Goal: Information Seeking & Learning: Learn about a topic

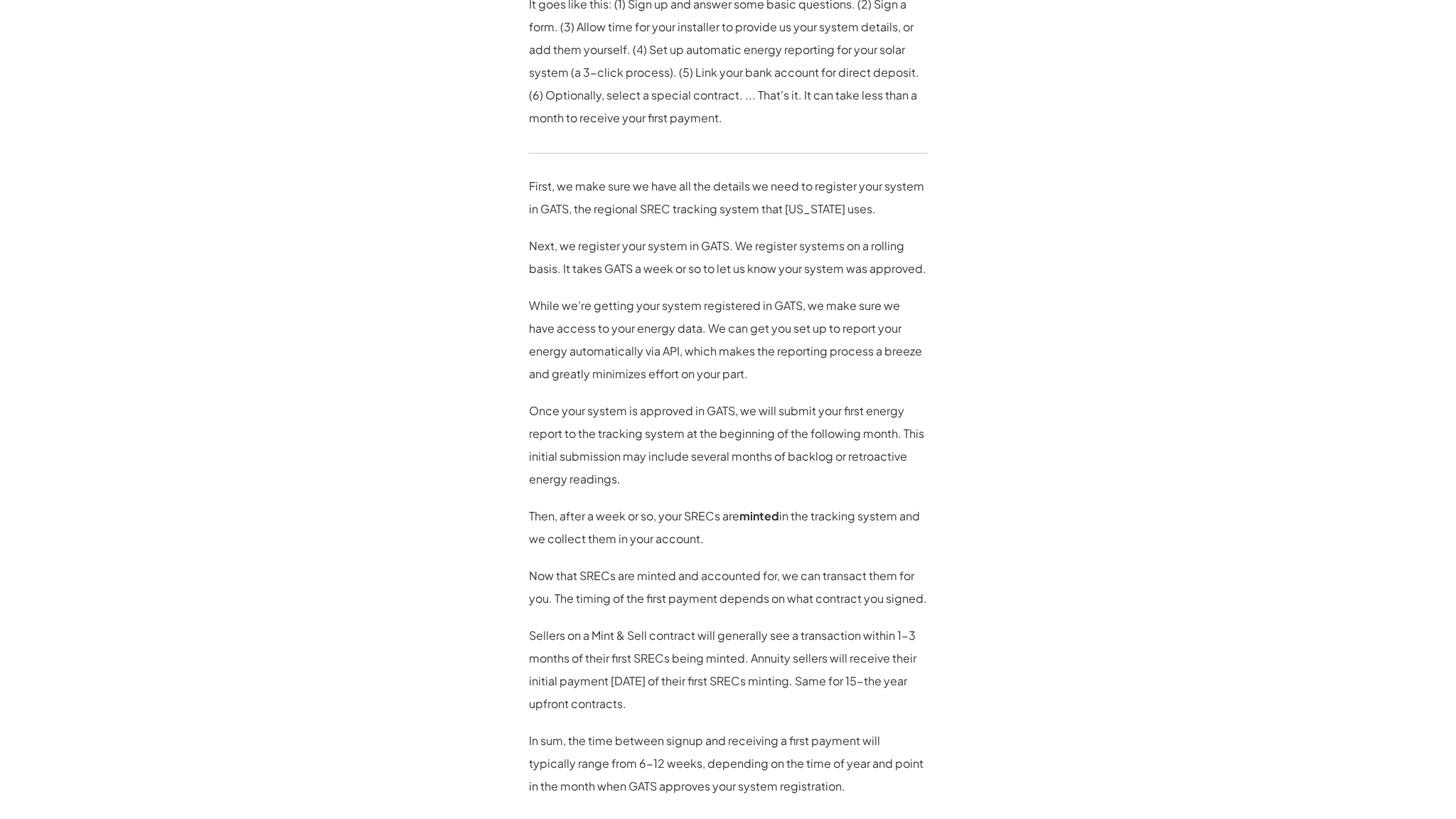
scroll to position [1130, 0]
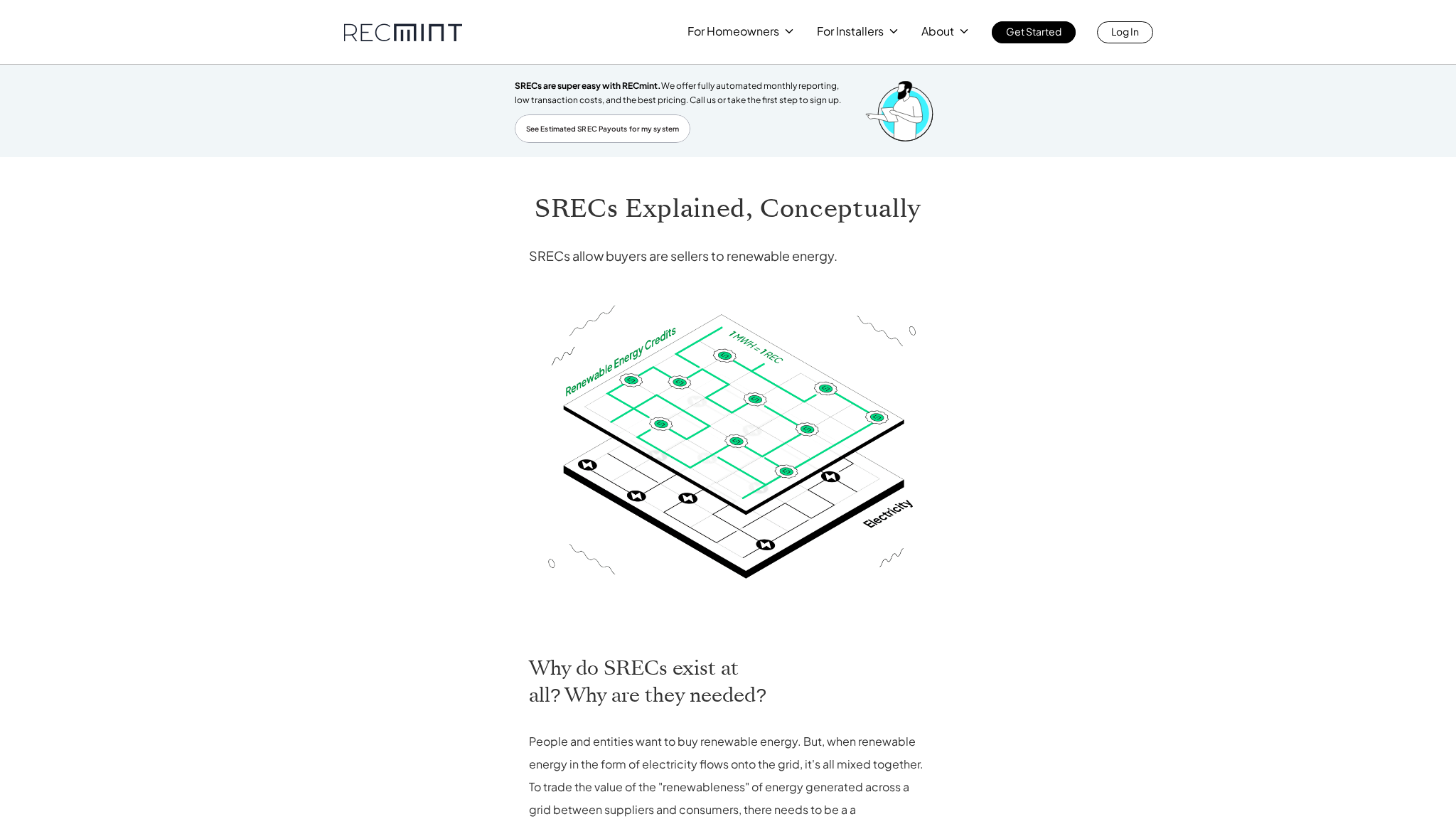
scroll to position [410, 0]
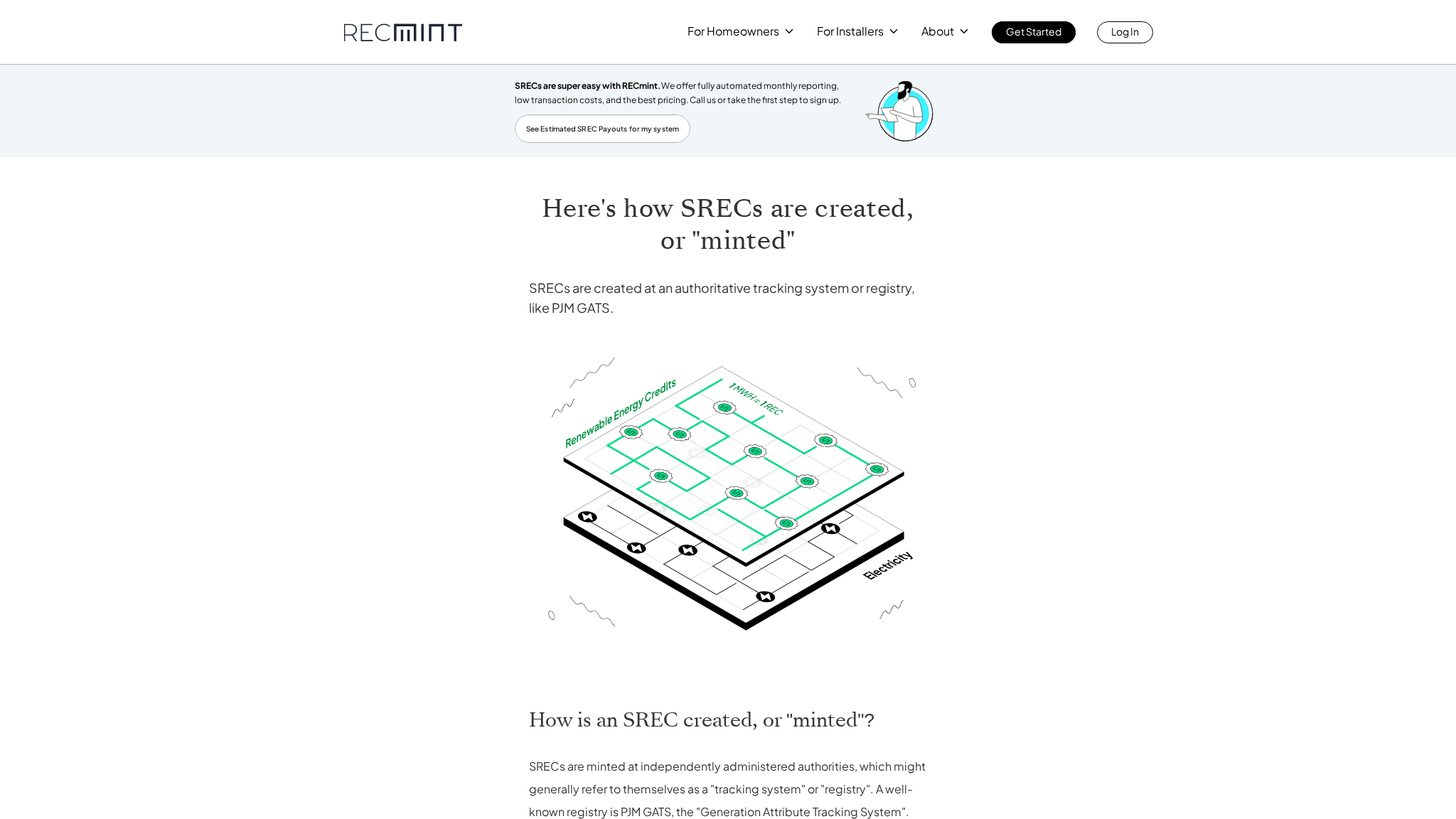
scroll to position [549, 0]
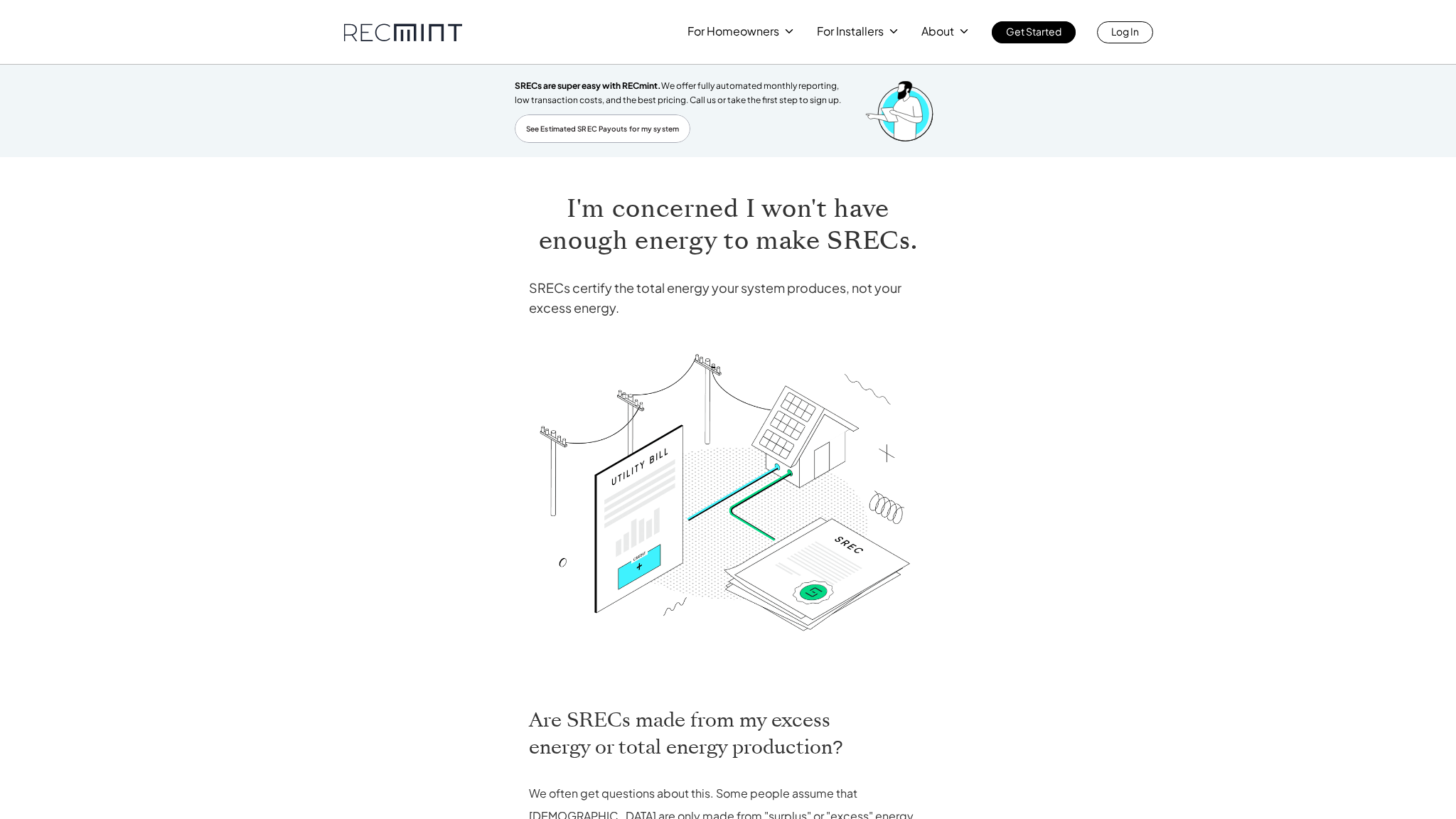
scroll to position [530, 0]
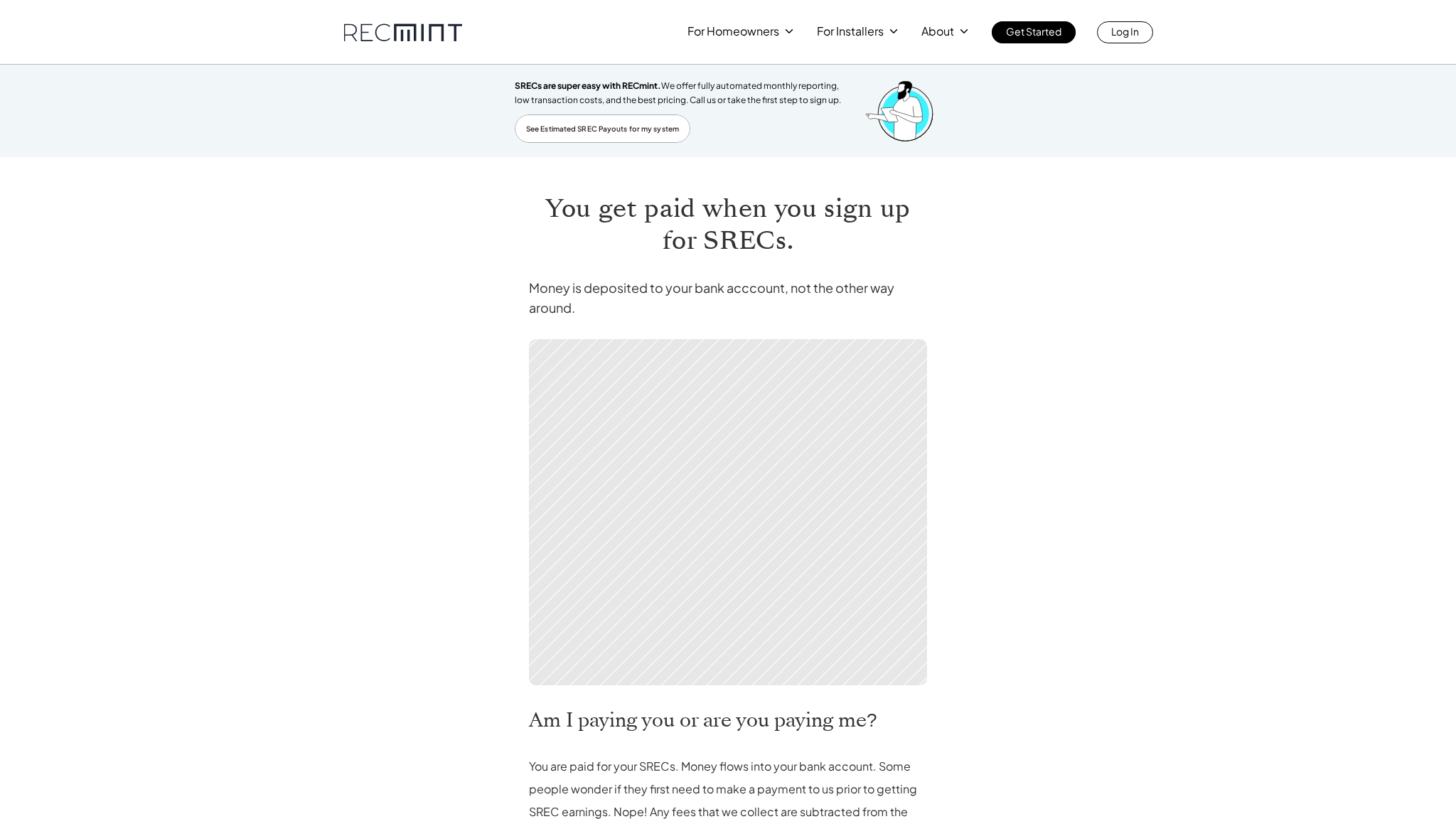
scroll to position [389, 0]
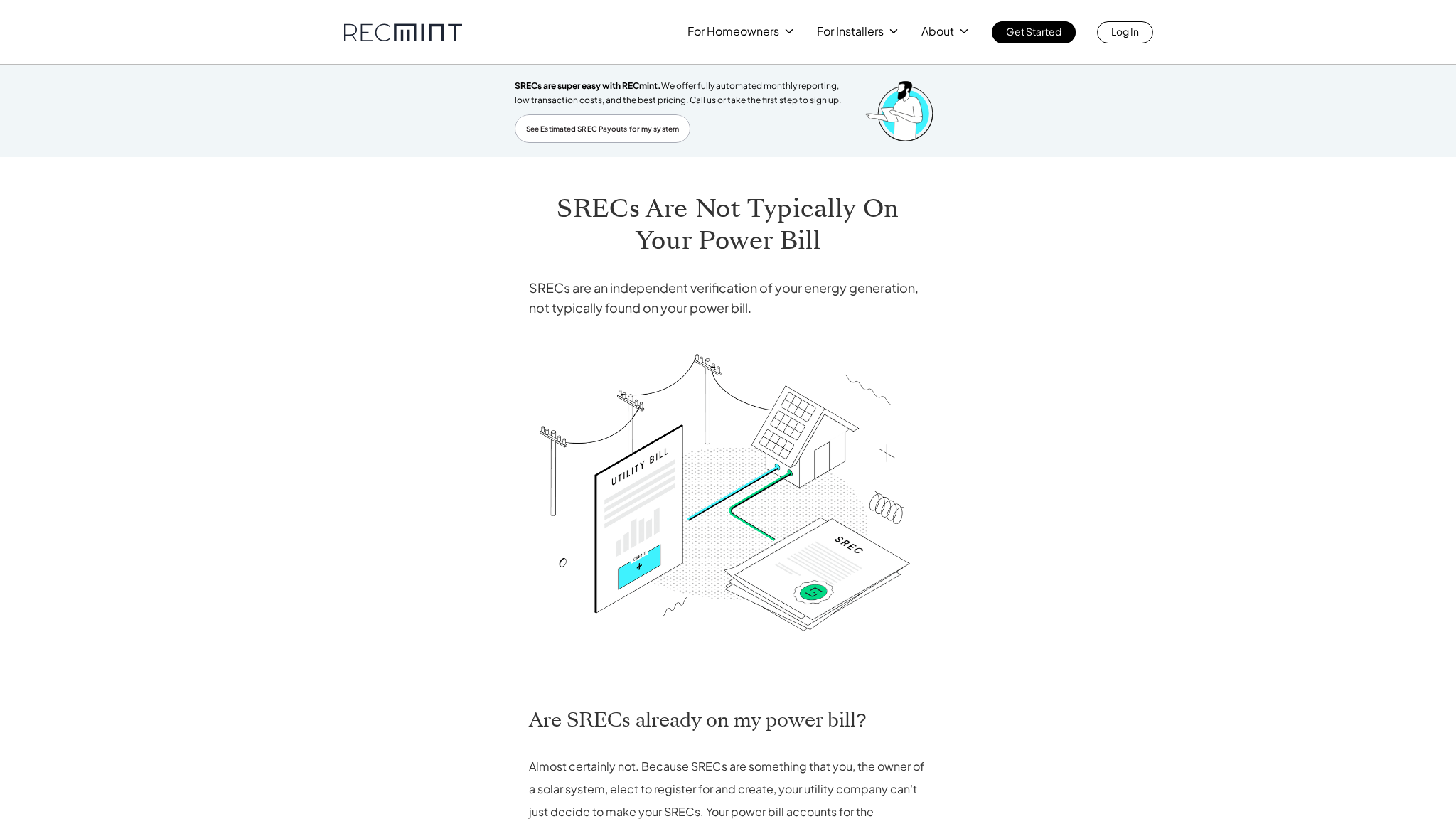
scroll to position [563, 0]
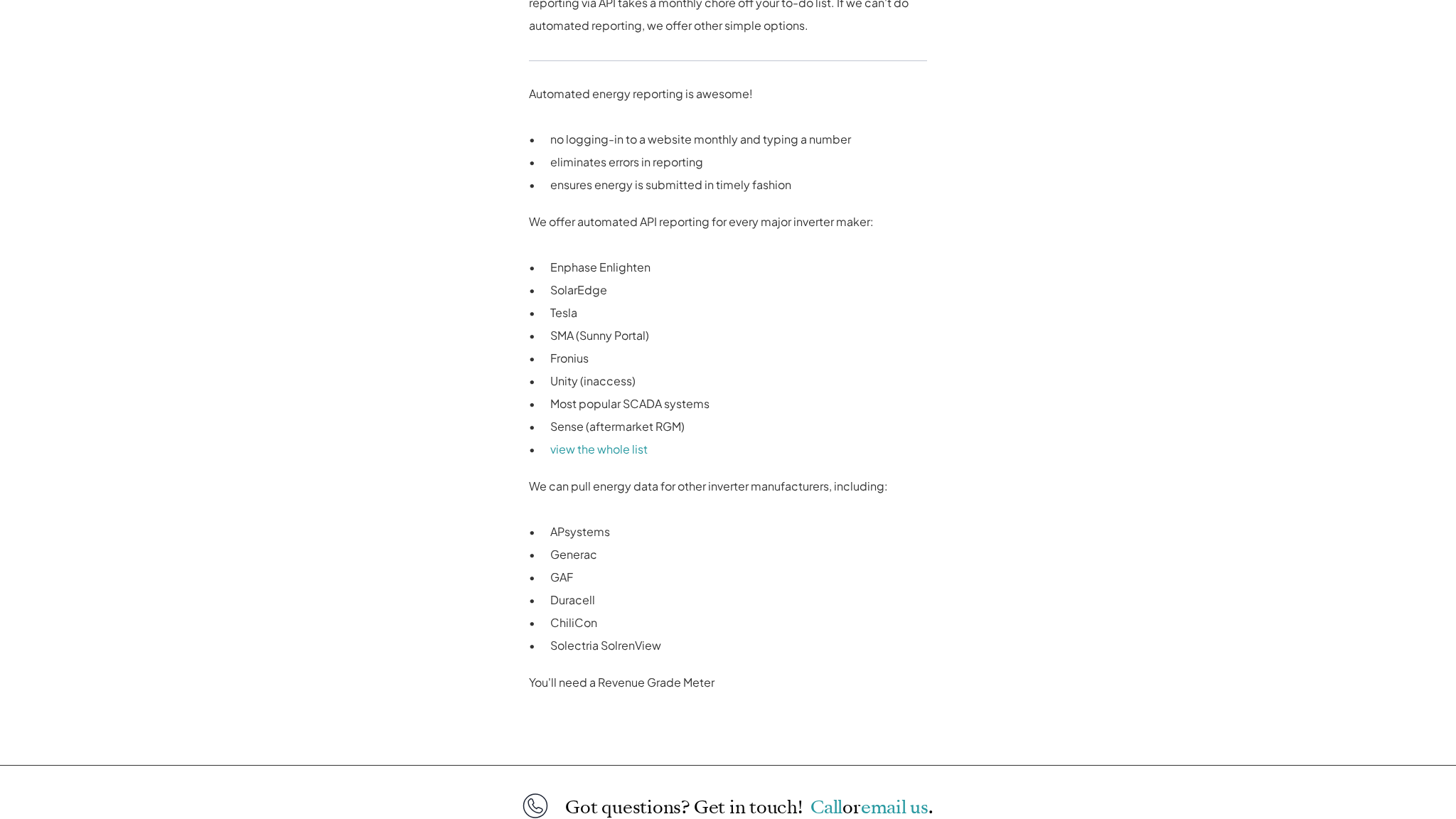
scroll to position [1026, 0]
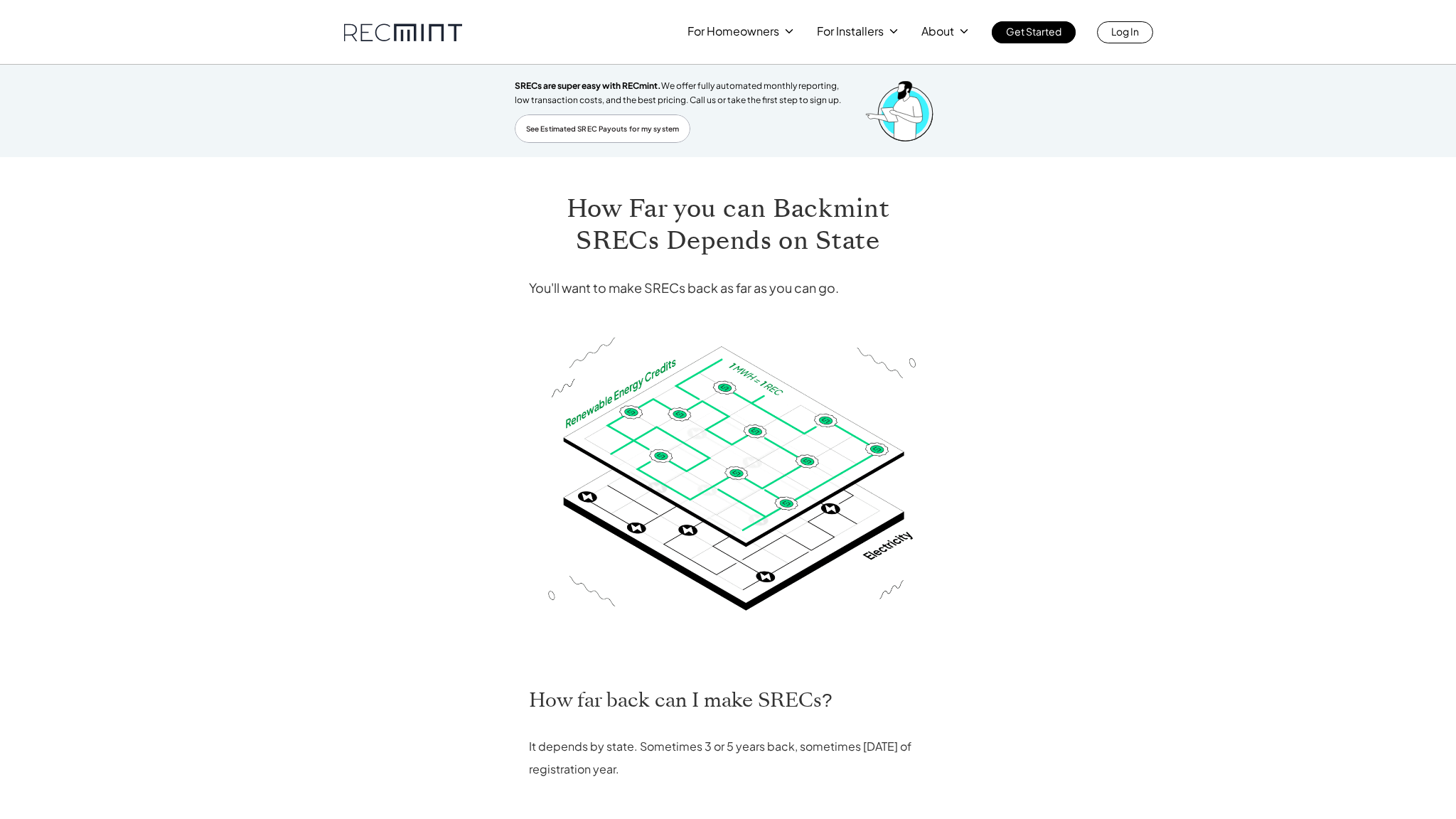
scroll to position [324, 0]
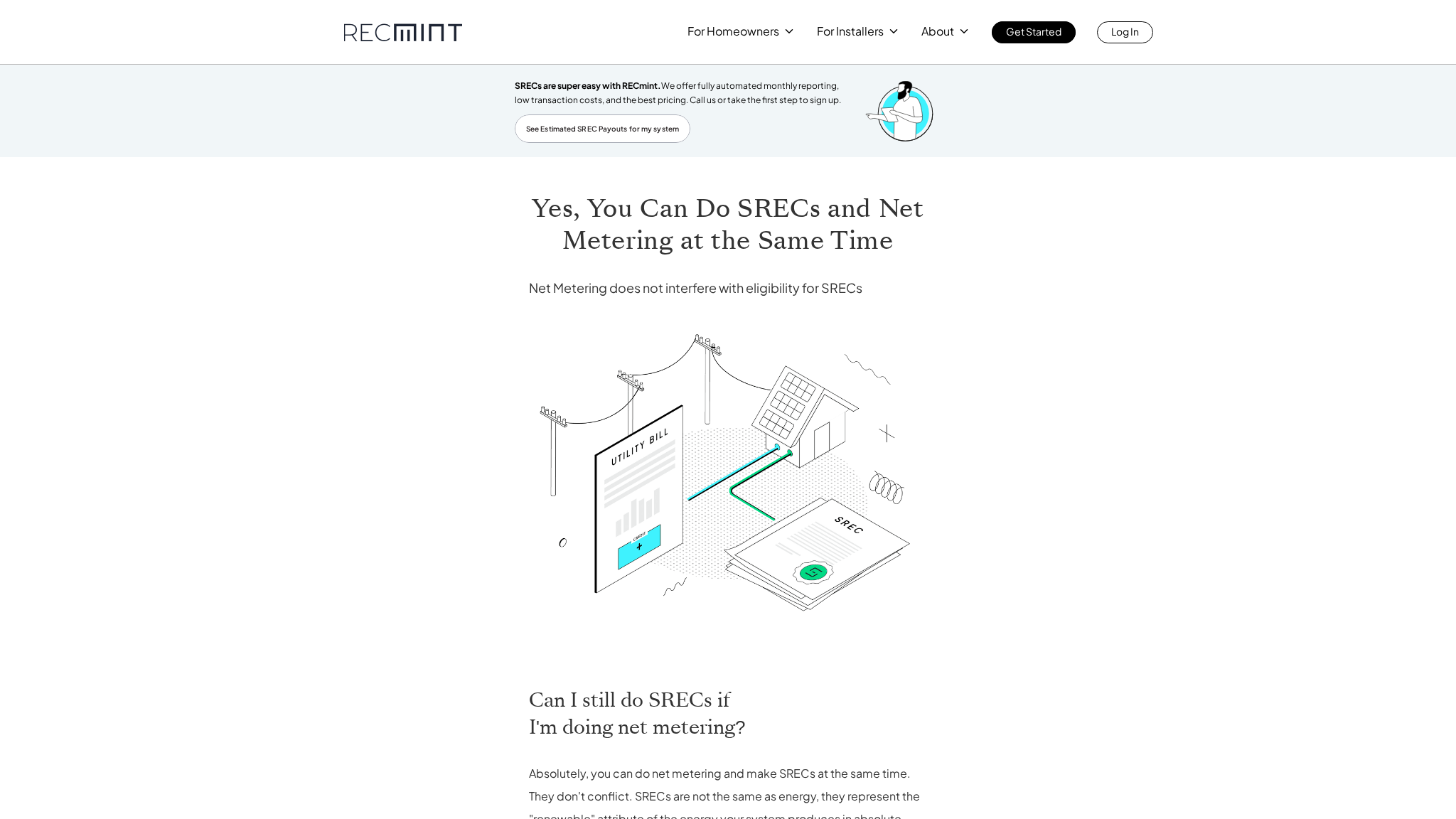
scroll to position [510, 0]
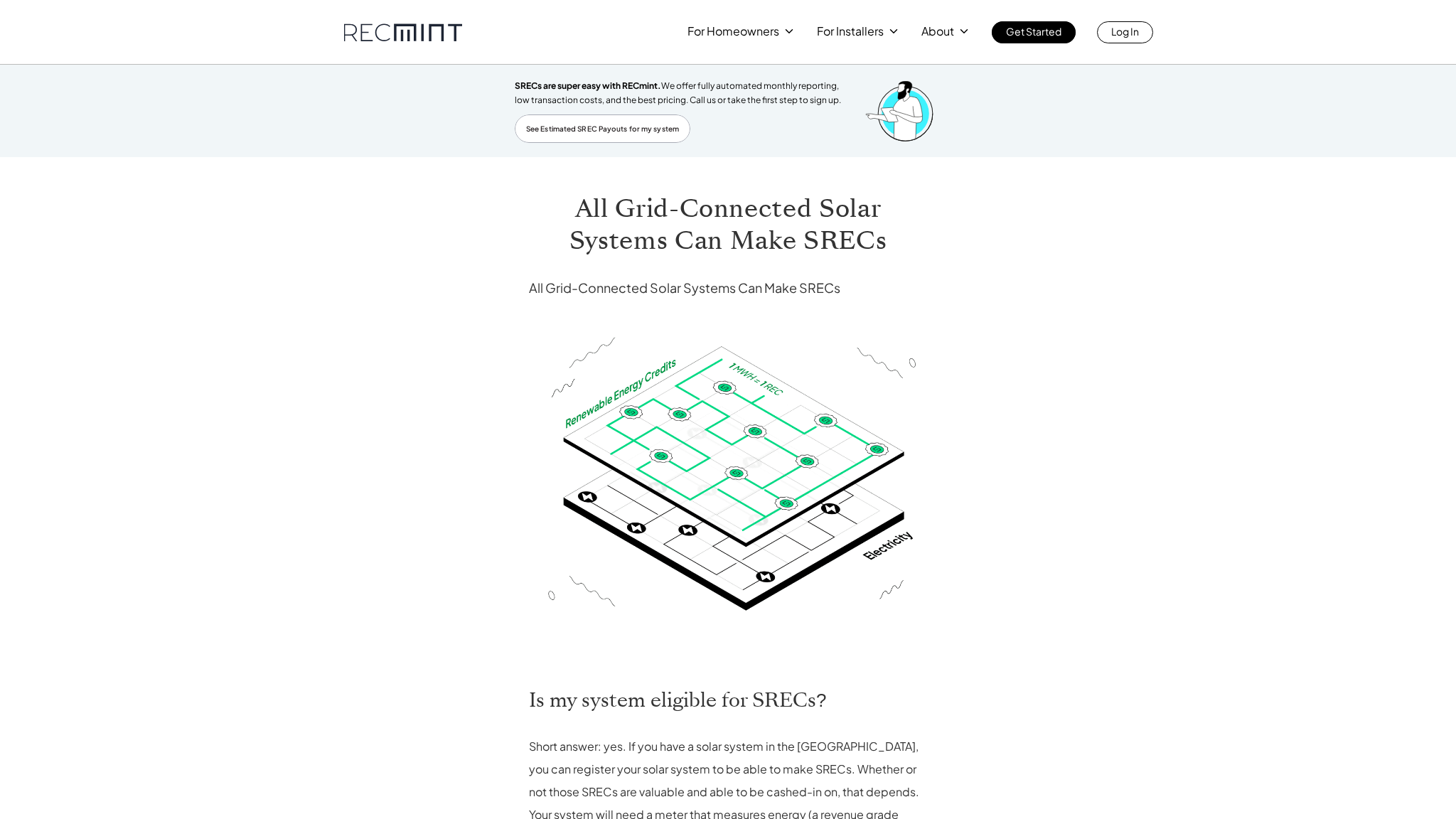
scroll to position [671, 0]
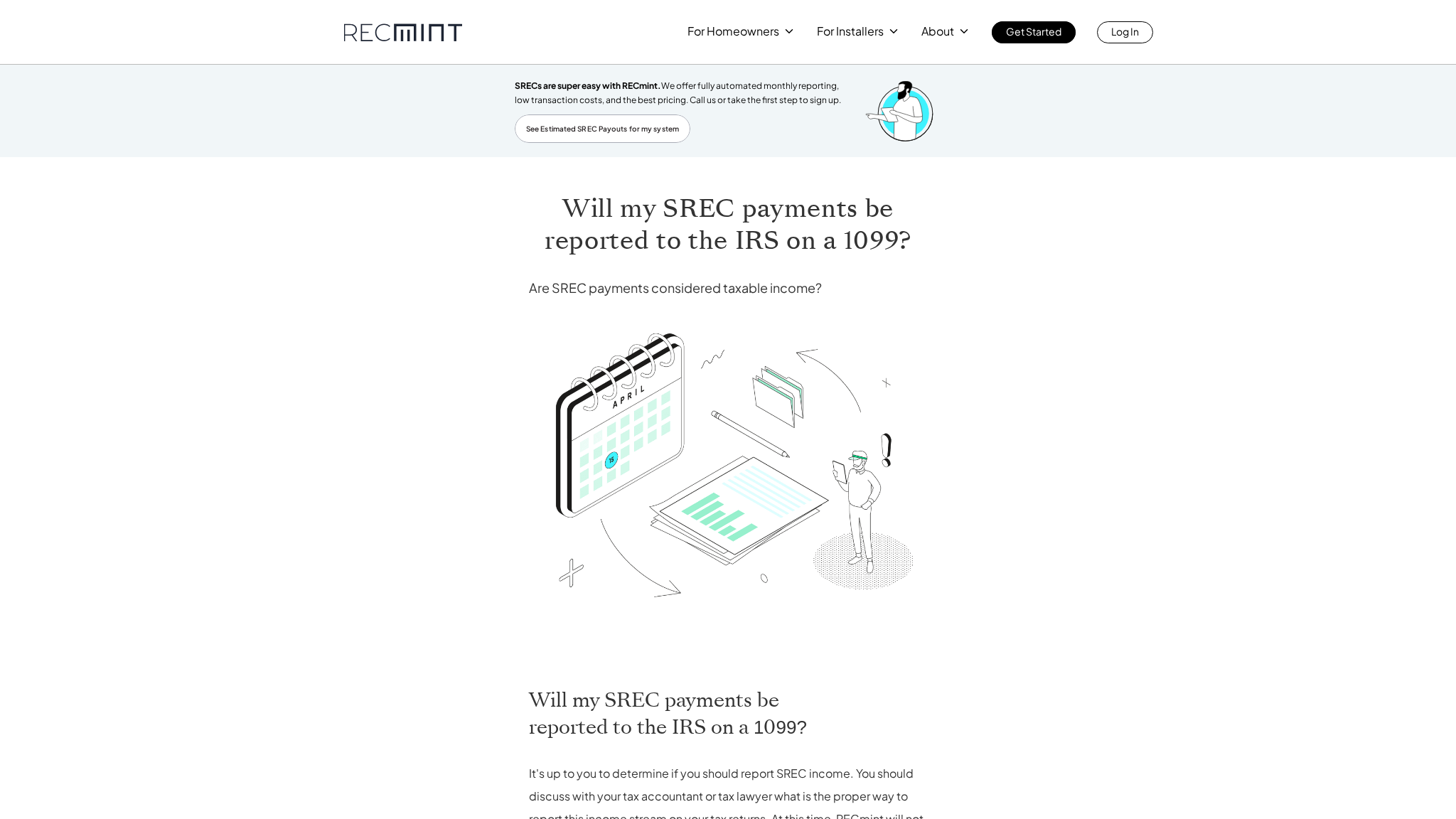
scroll to position [533, 0]
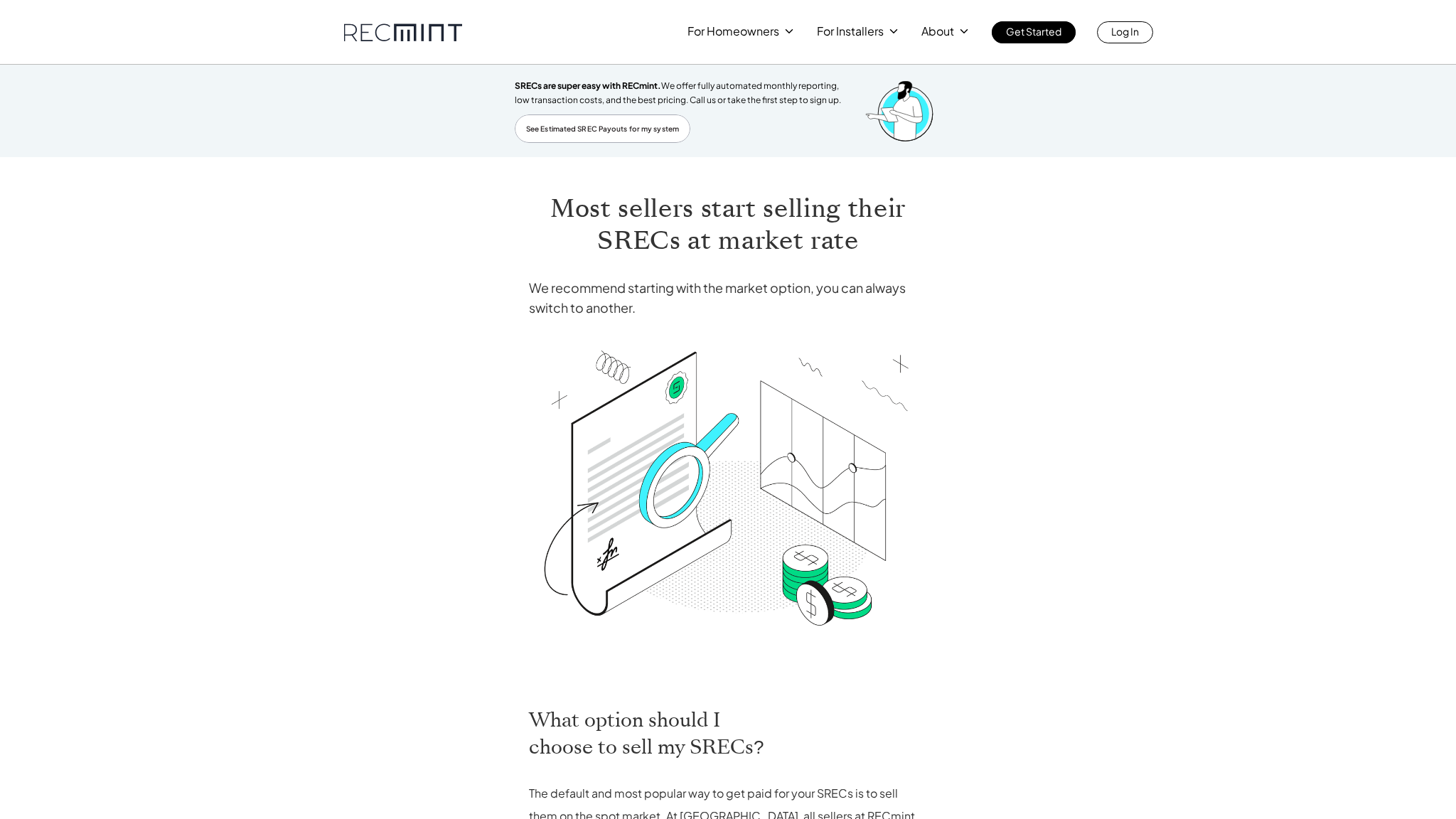
scroll to position [621, 0]
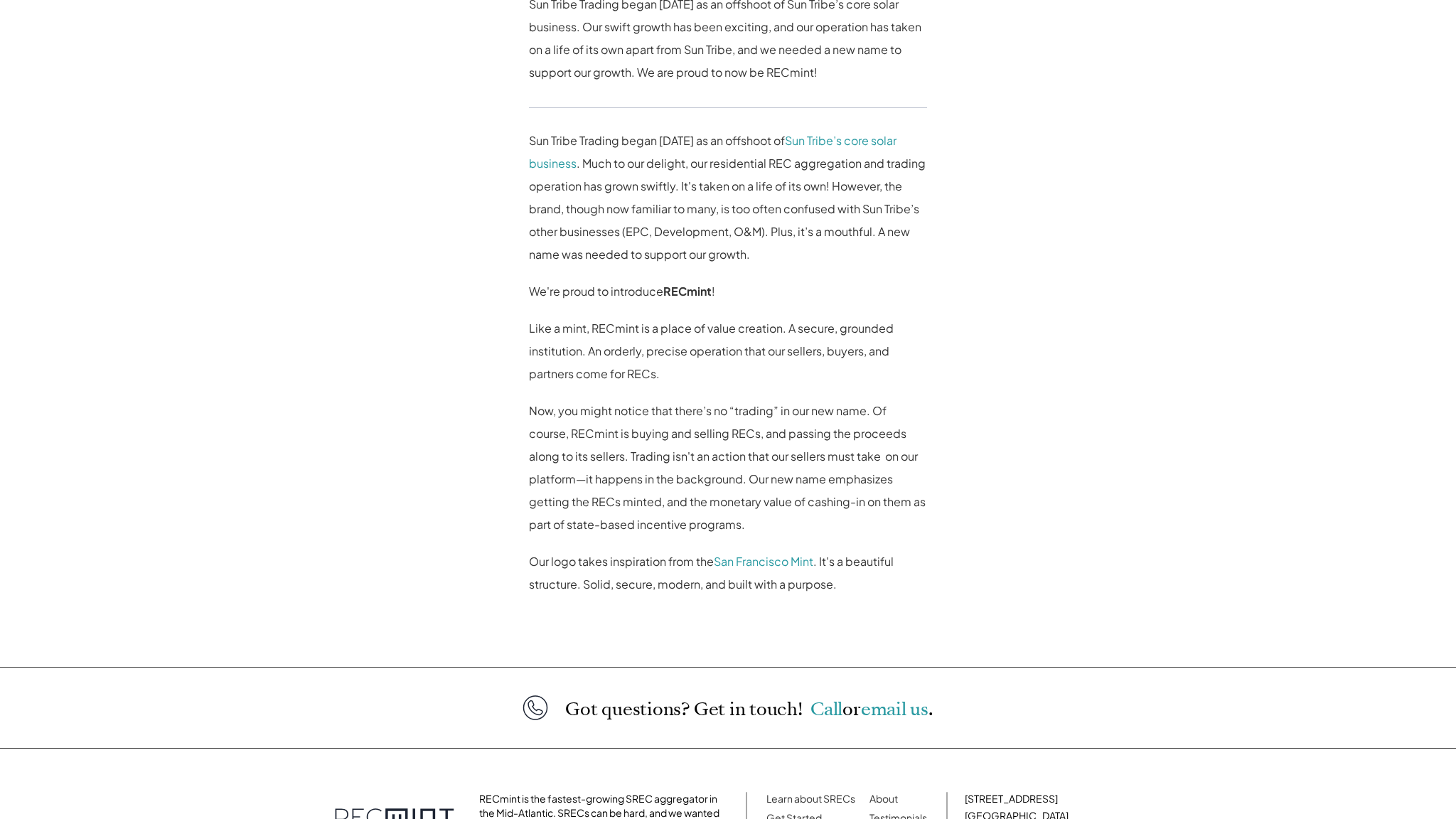
scroll to position [928, 0]
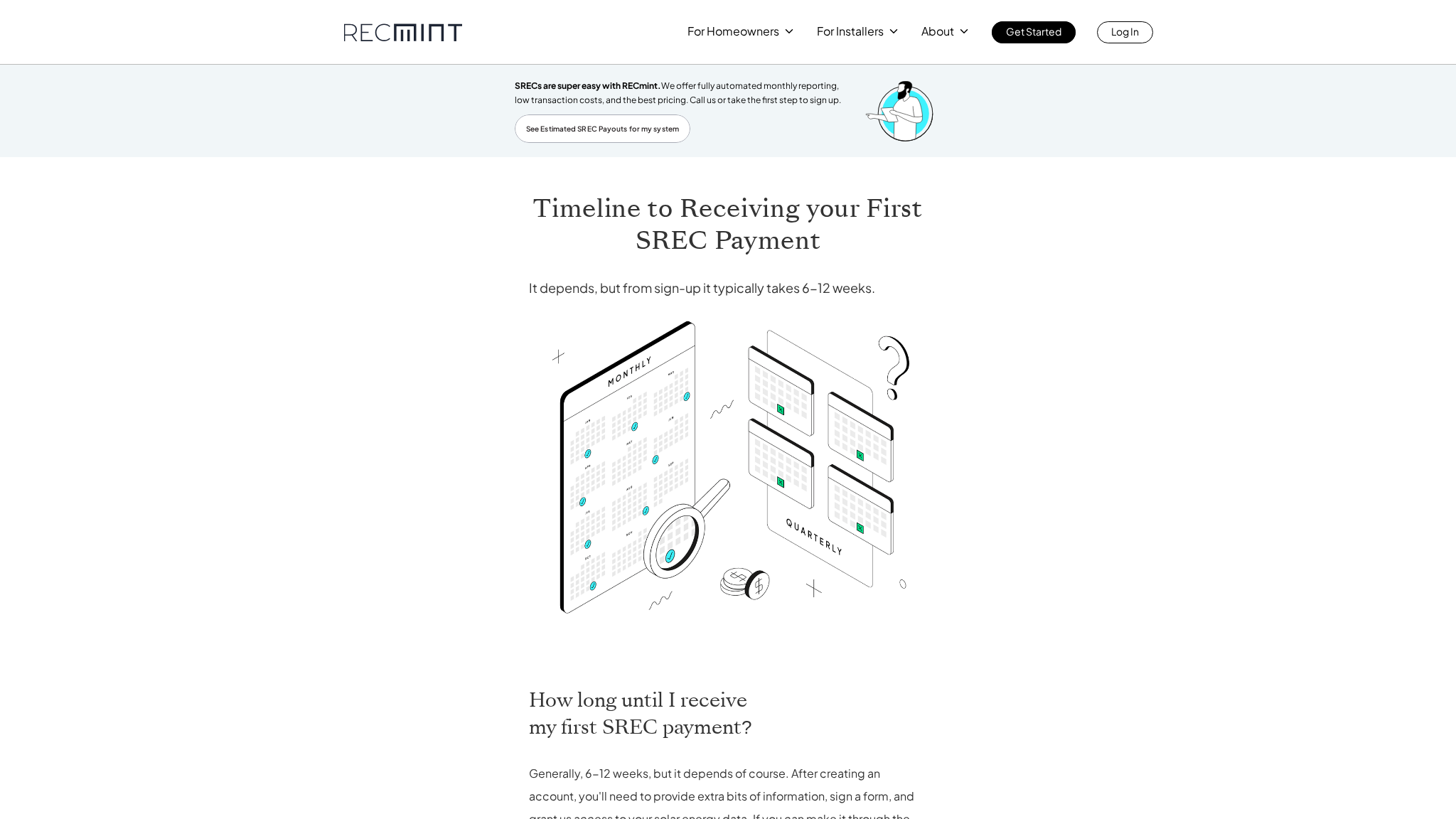
scroll to position [465, 0]
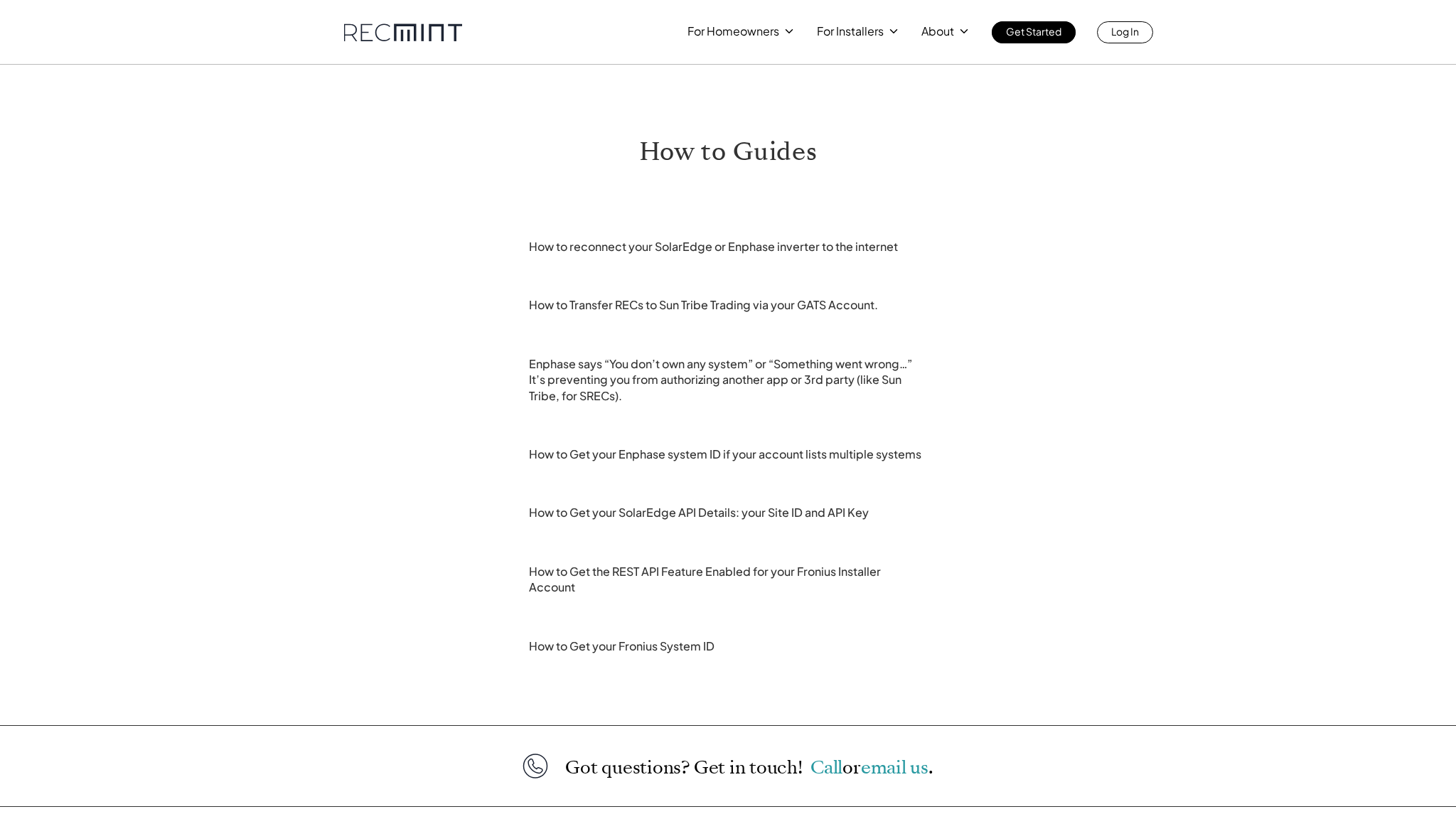
scroll to position [198, 0]
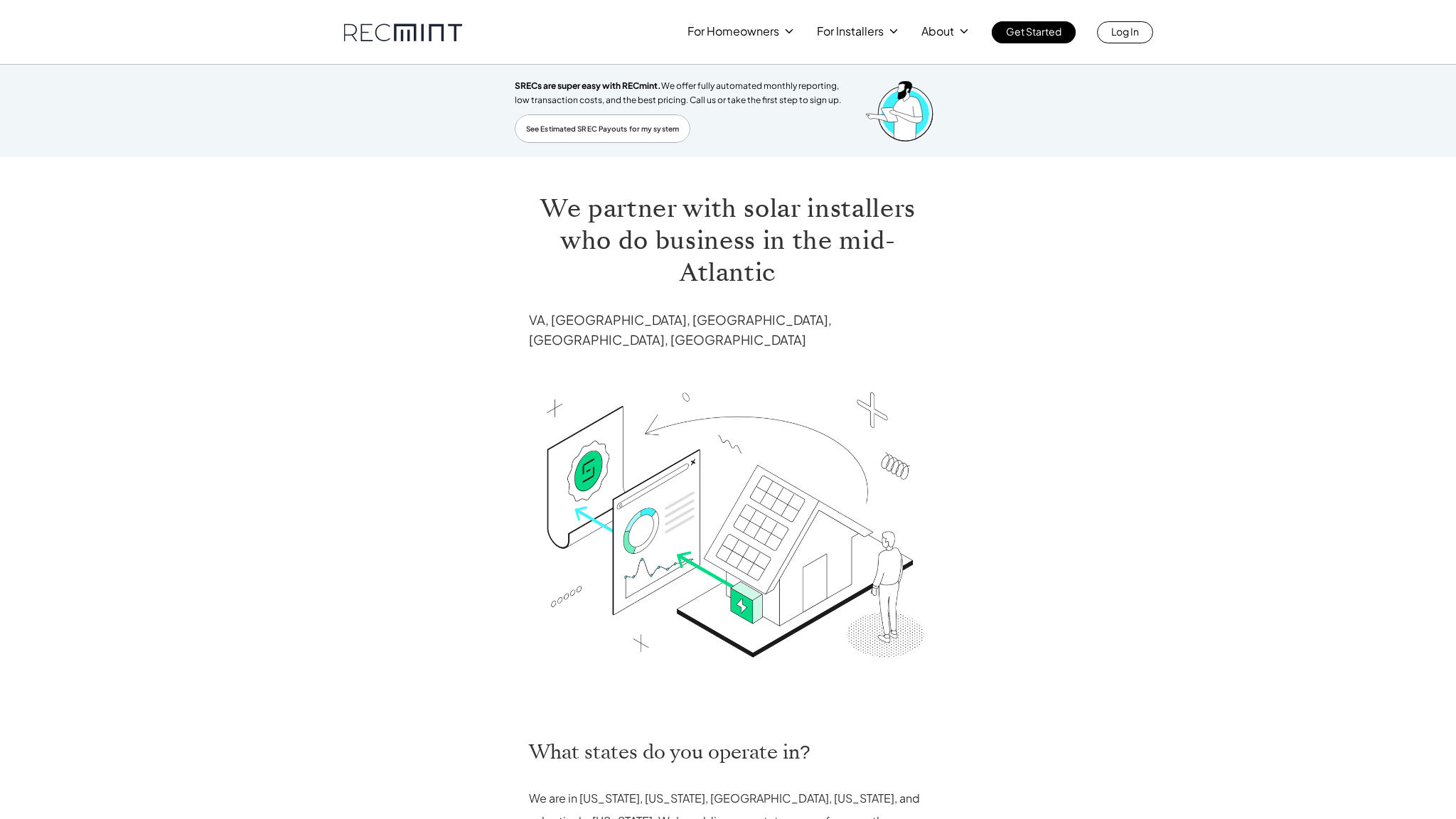
scroll to position [356, 0]
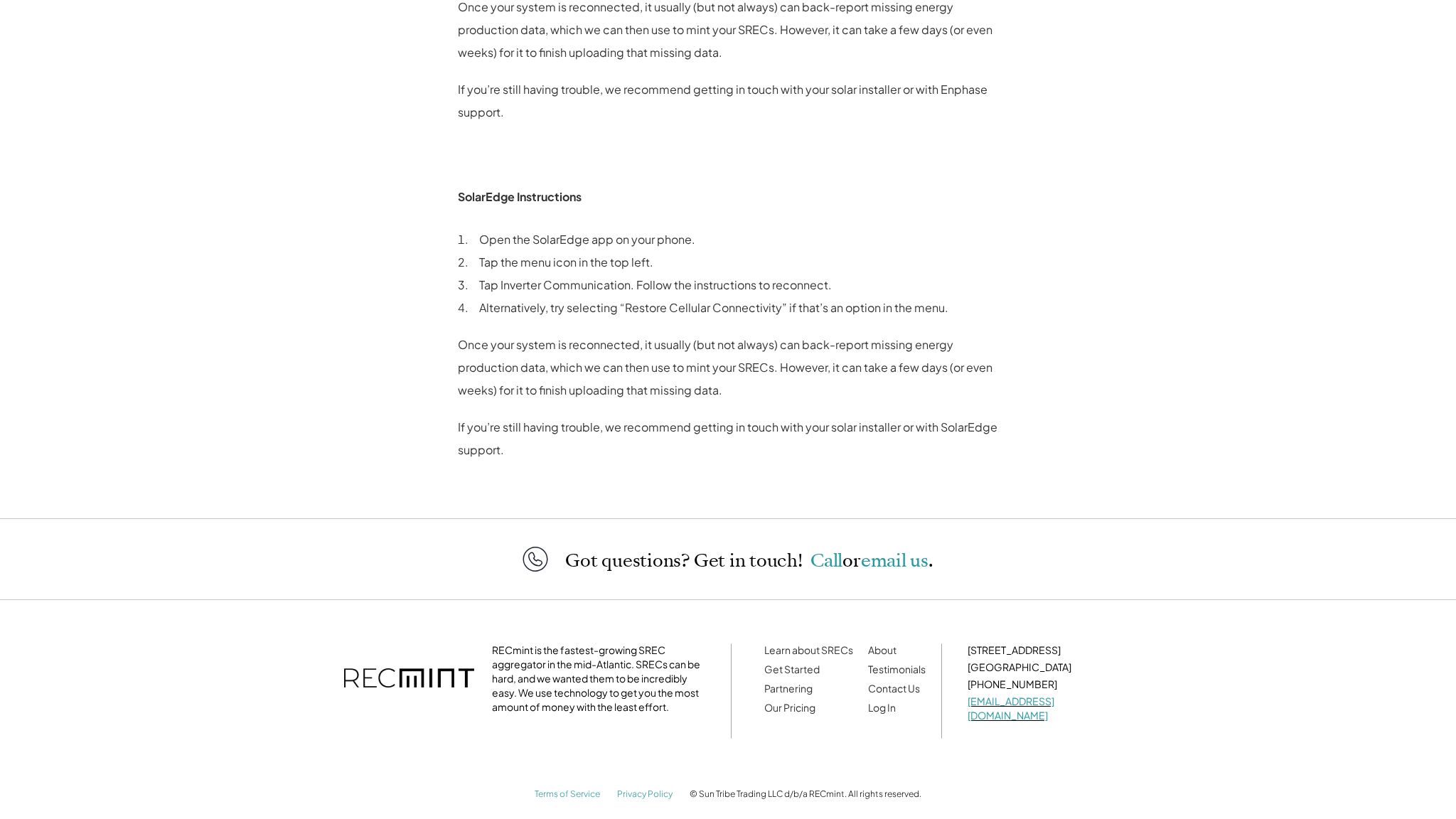
scroll to position [790, 0]
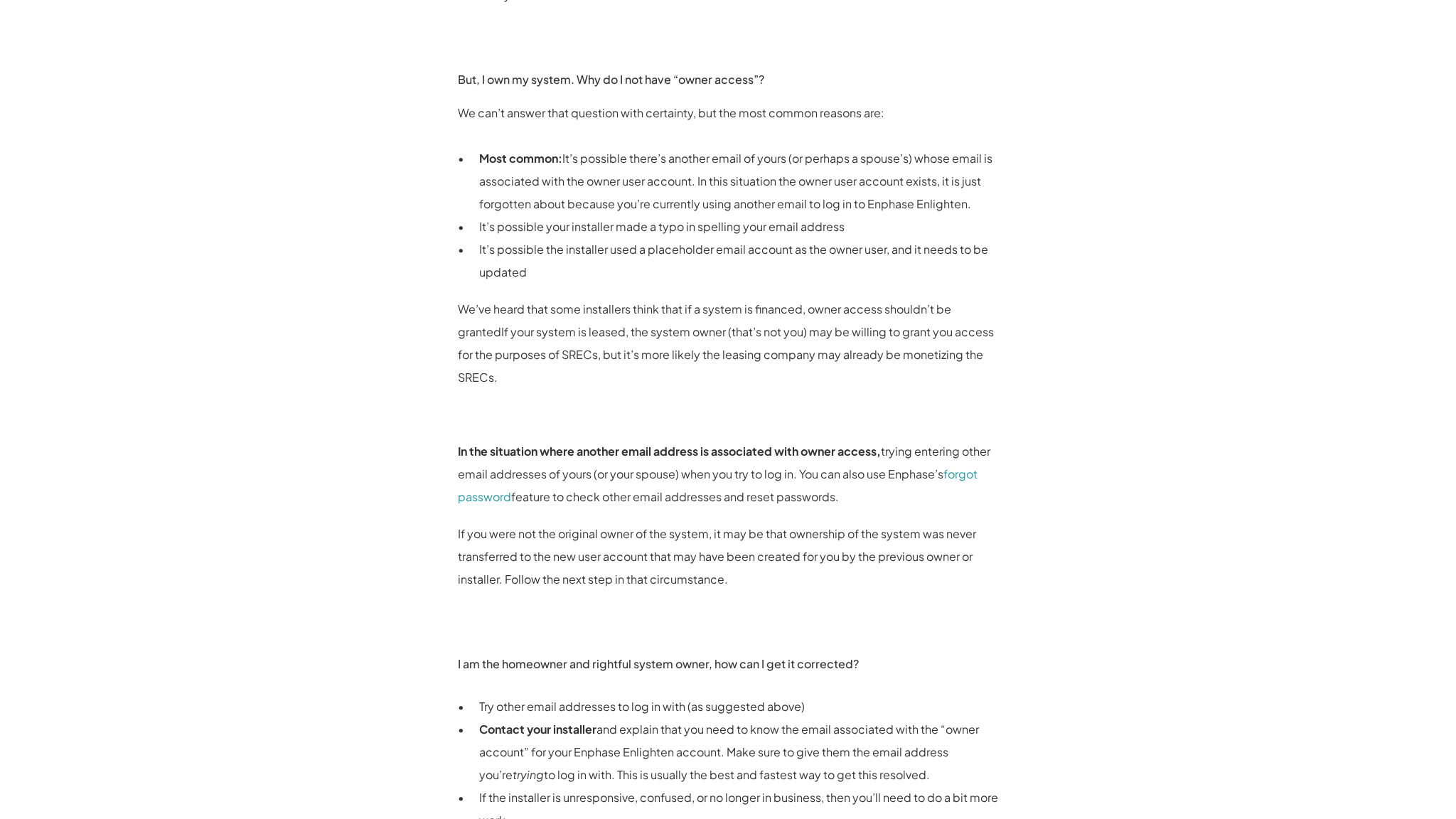
scroll to position [1288, 0]
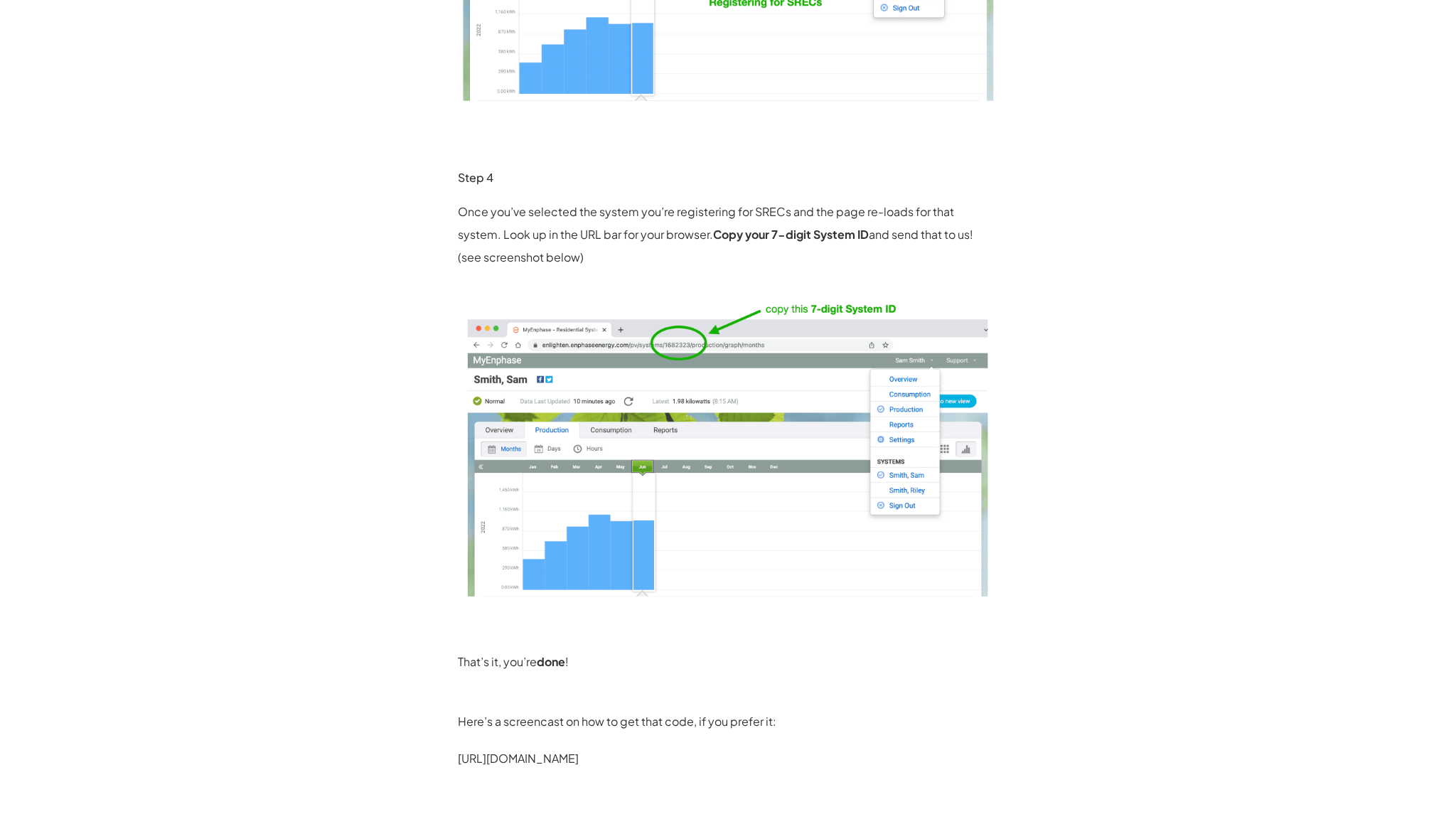
scroll to position [1137, 0]
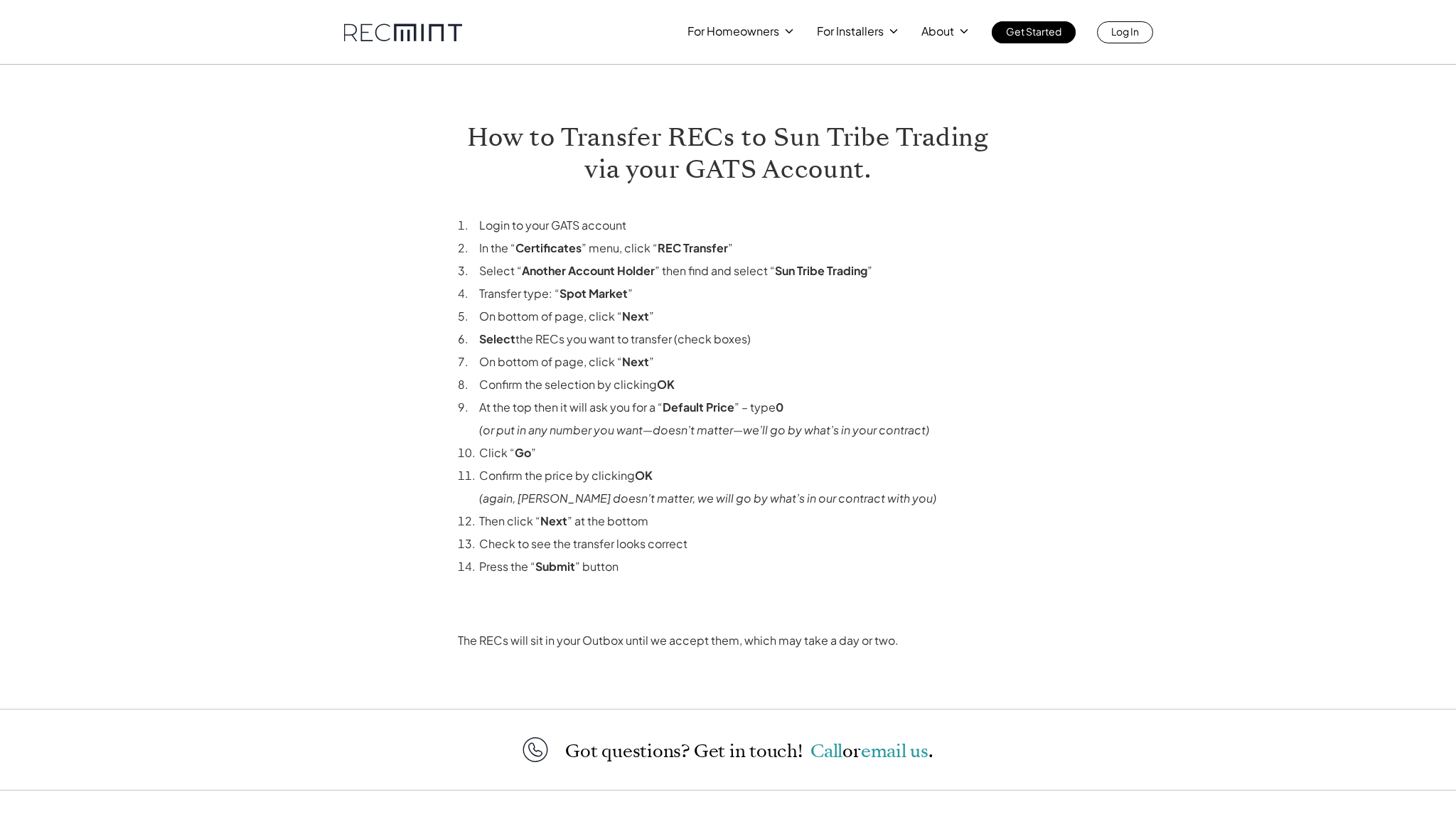
scroll to position [192, 0]
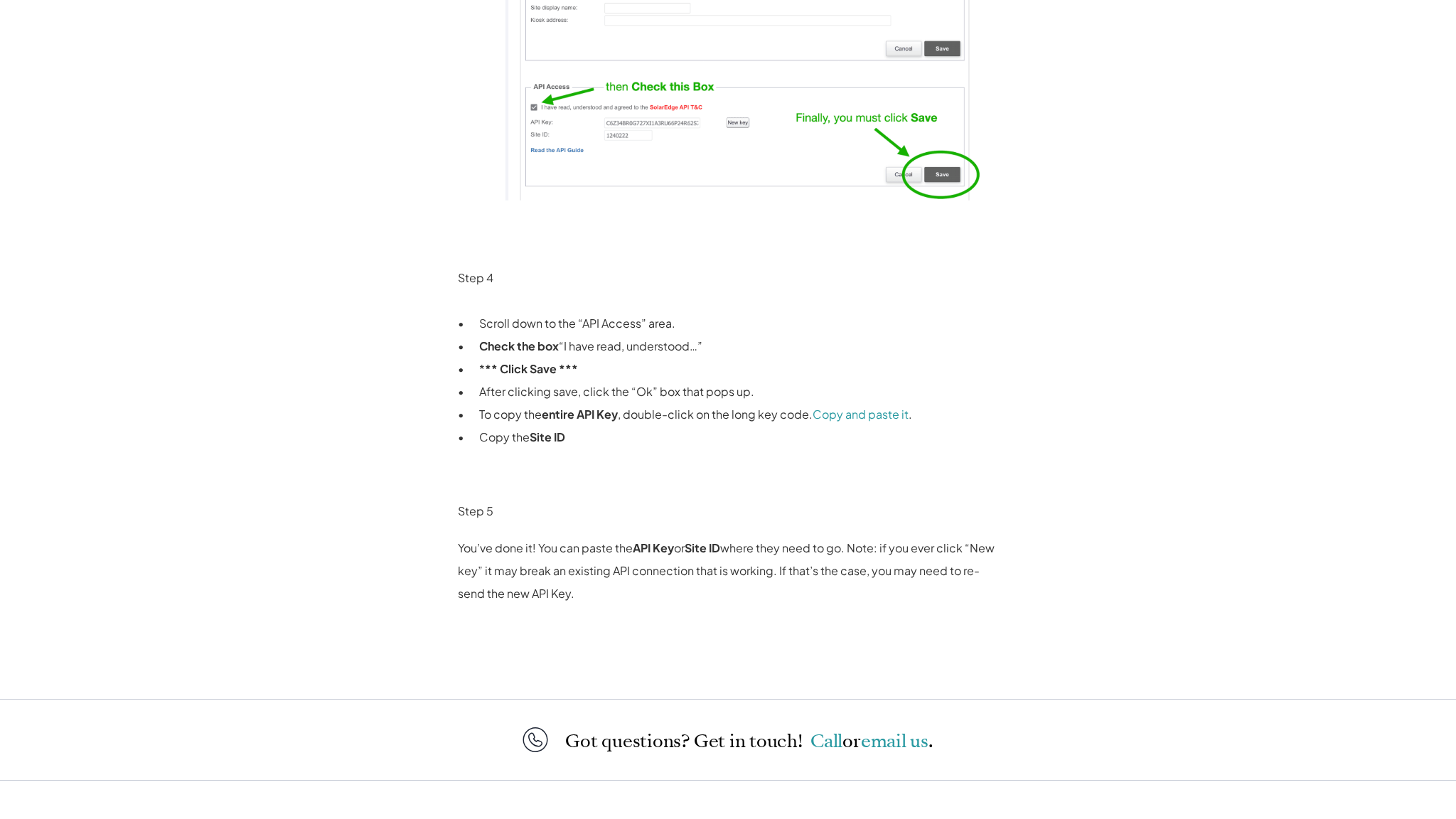
scroll to position [1761, 0]
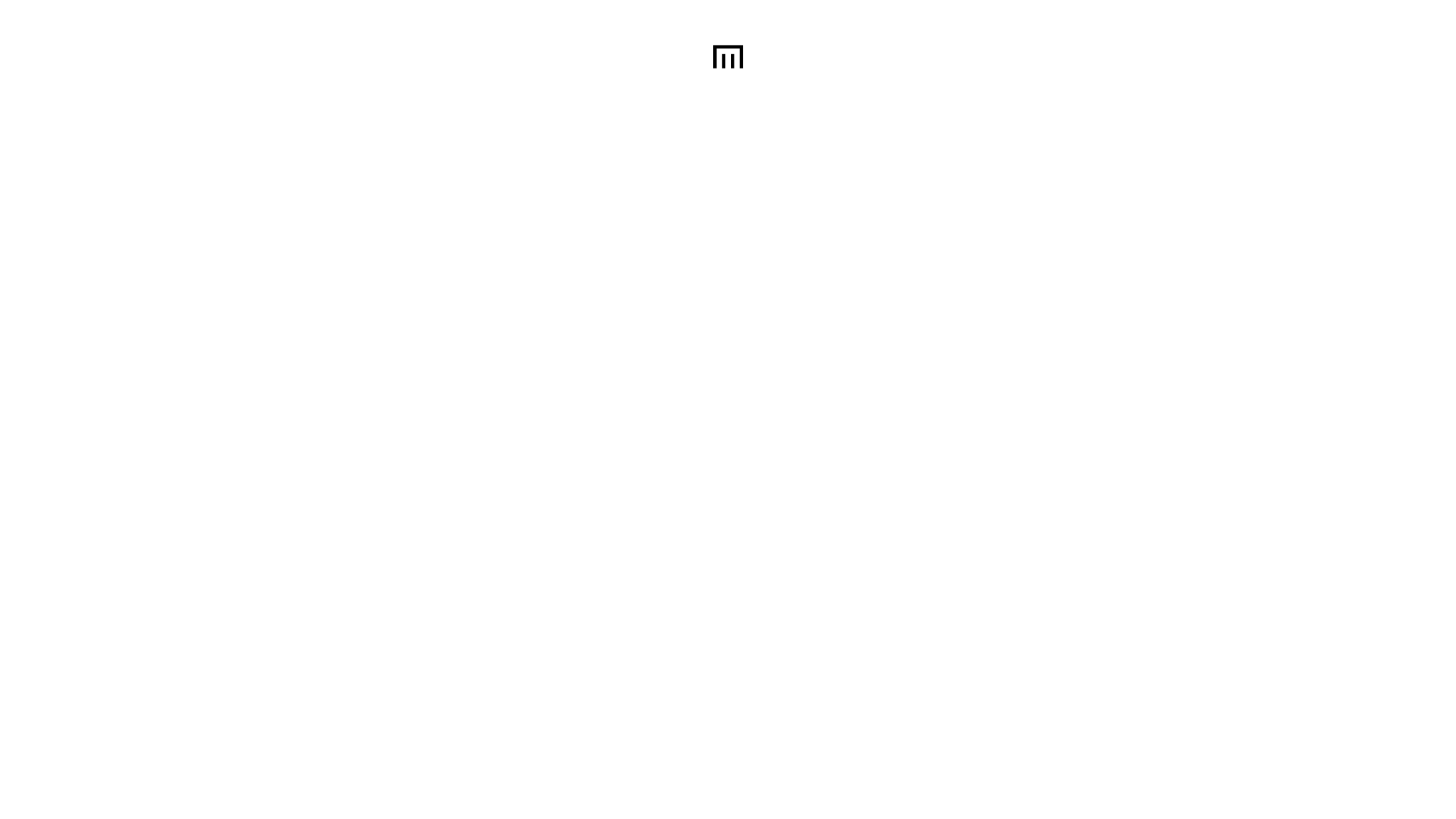
scroll to position [34, 0]
